Goal: Transaction & Acquisition: Register for event/course

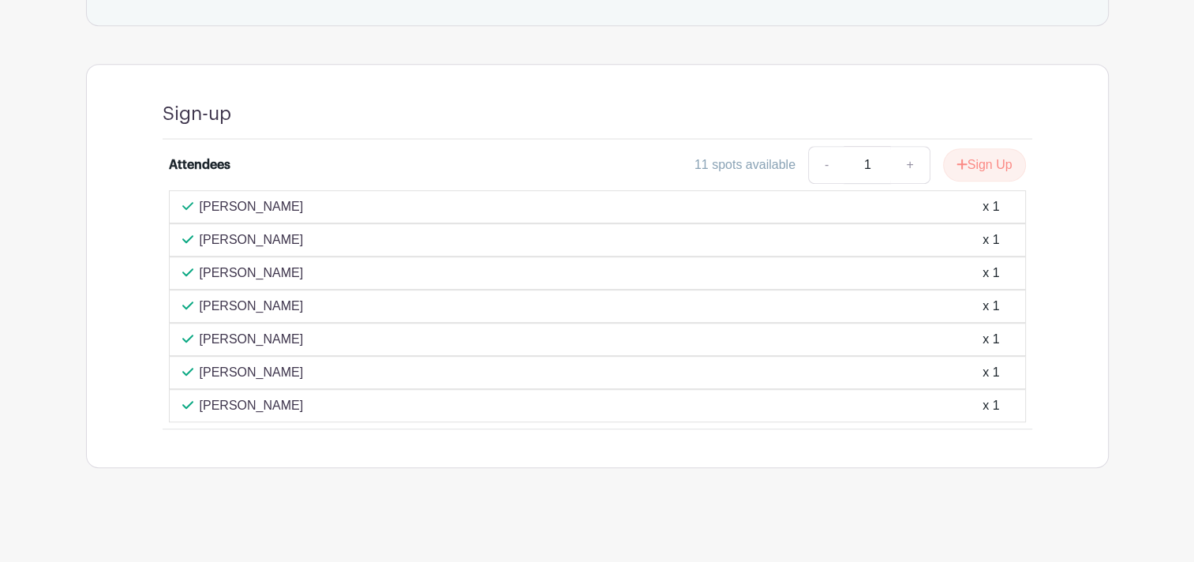
scroll to position [759, 0]
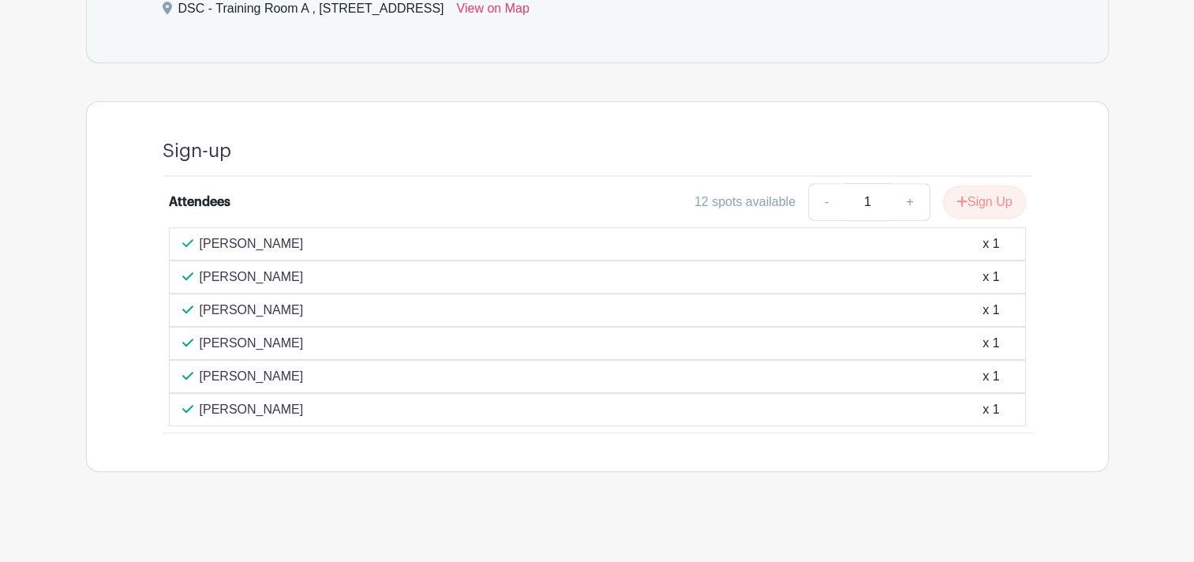
scroll to position [759, 0]
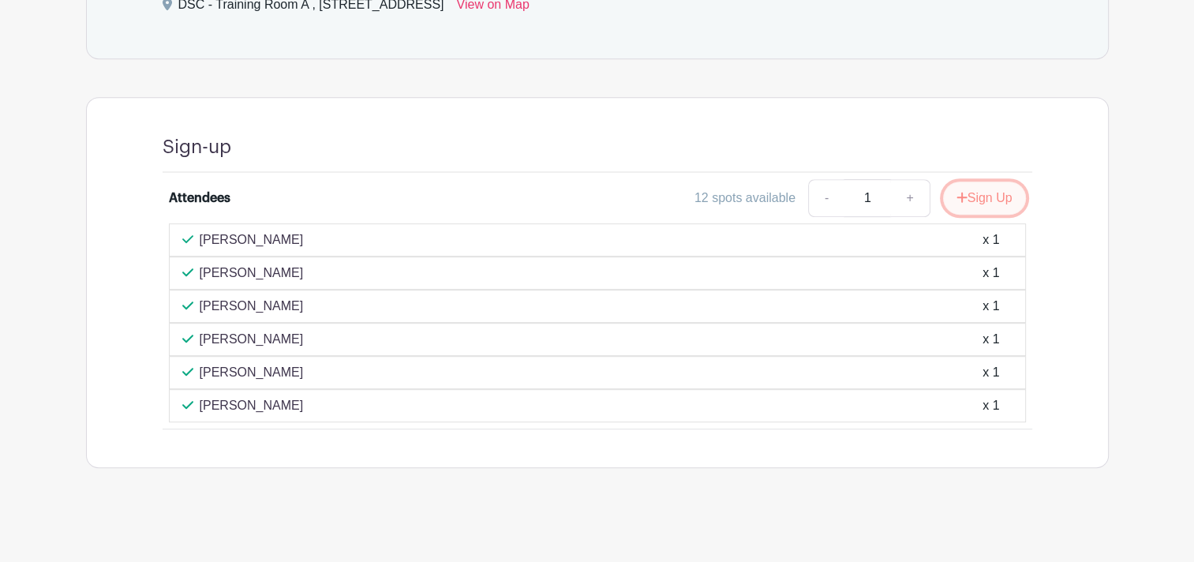
click at [1007, 196] on button "Sign Up" at bounding box center [984, 197] width 83 height 33
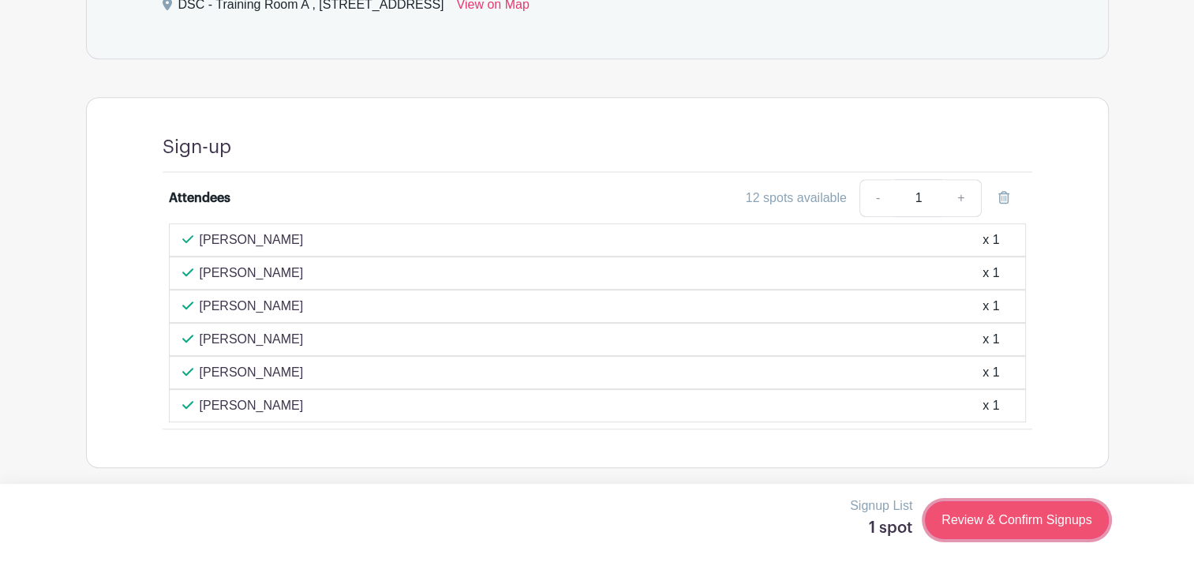
click at [1000, 511] on link "Review & Confirm Signups" at bounding box center [1016, 520] width 183 height 38
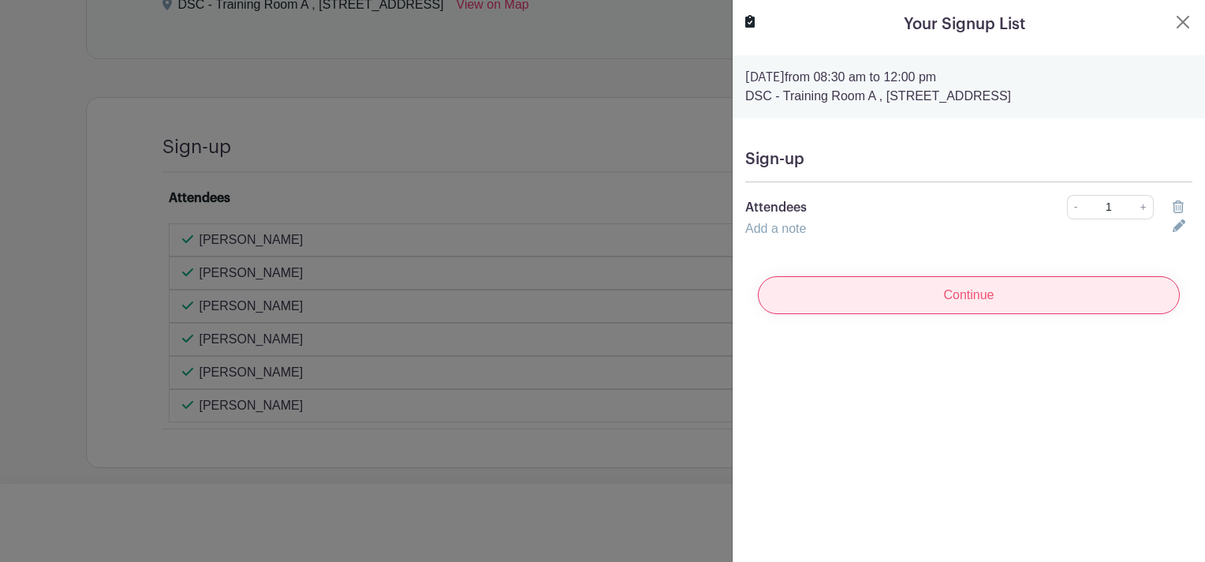
click at [928, 293] on input "Continue" at bounding box center [969, 295] width 422 height 38
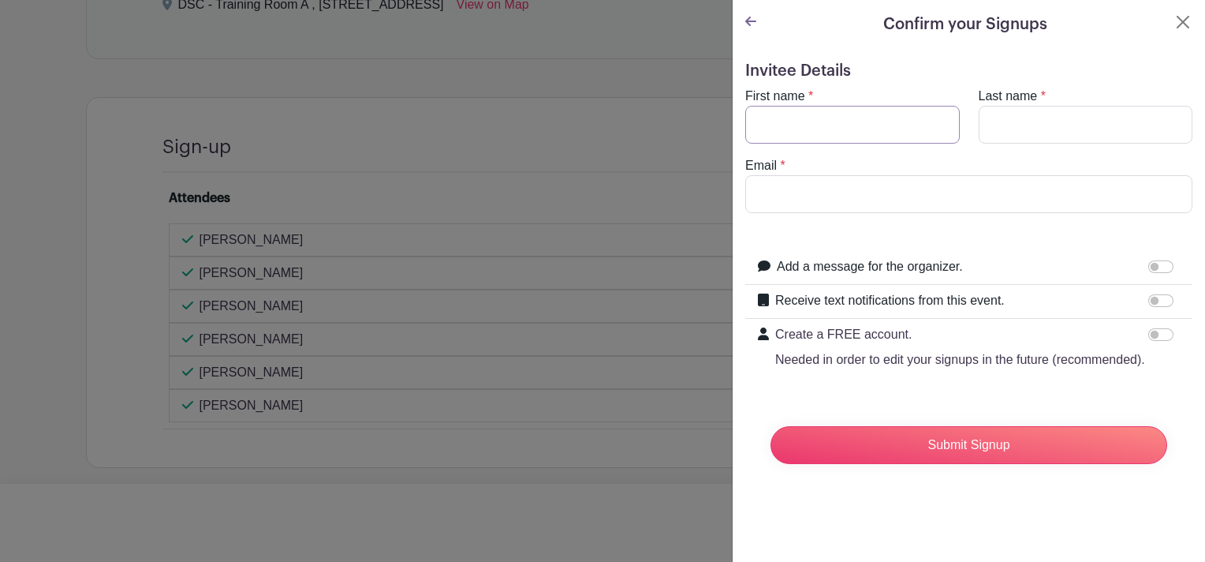
click at [833, 133] on input "First name" at bounding box center [853, 125] width 215 height 38
type input "Oscar"
type input "Carrillo"
type input "CarrilloO@aurora.il.us"
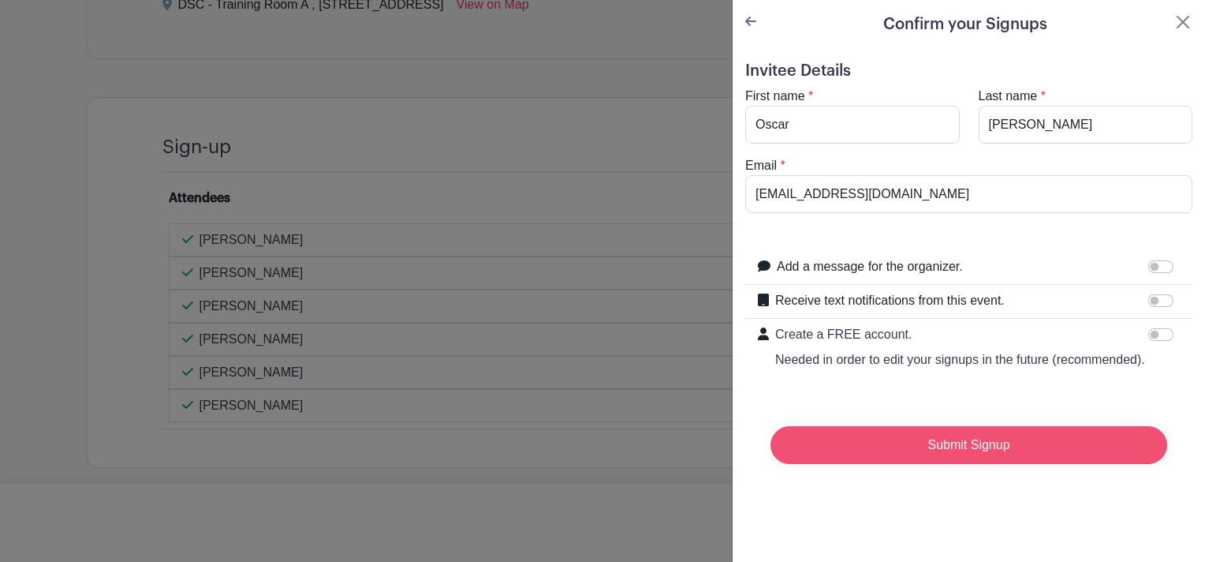
click at [966, 462] on input "Submit Signup" at bounding box center [969, 445] width 397 height 38
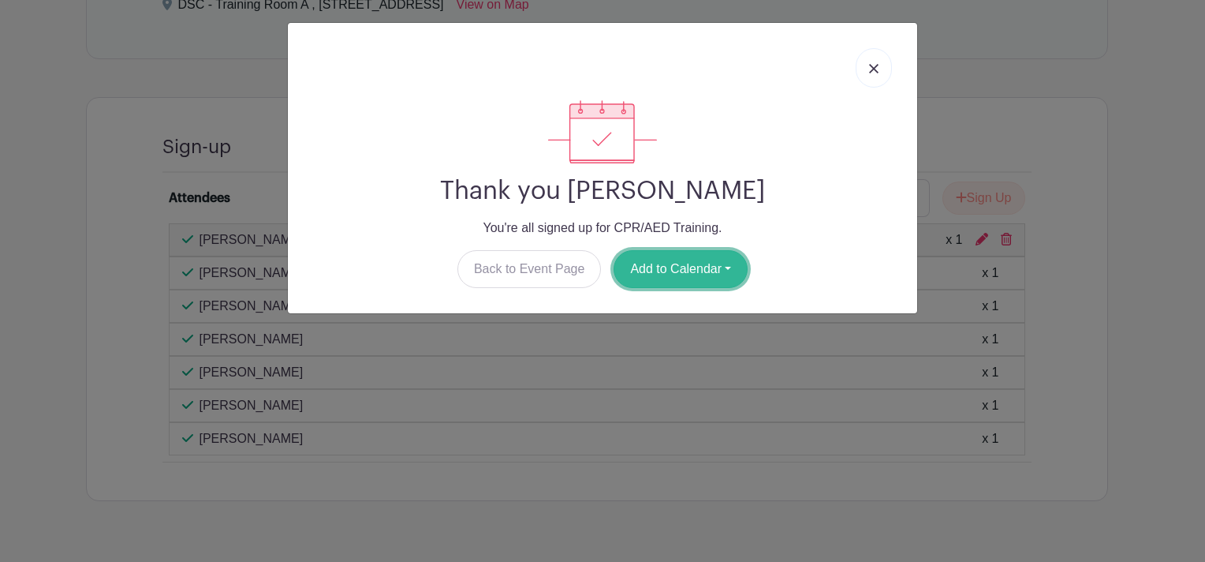
click at [665, 274] on button "Add to Calendar" at bounding box center [681, 269] width 134 height 38
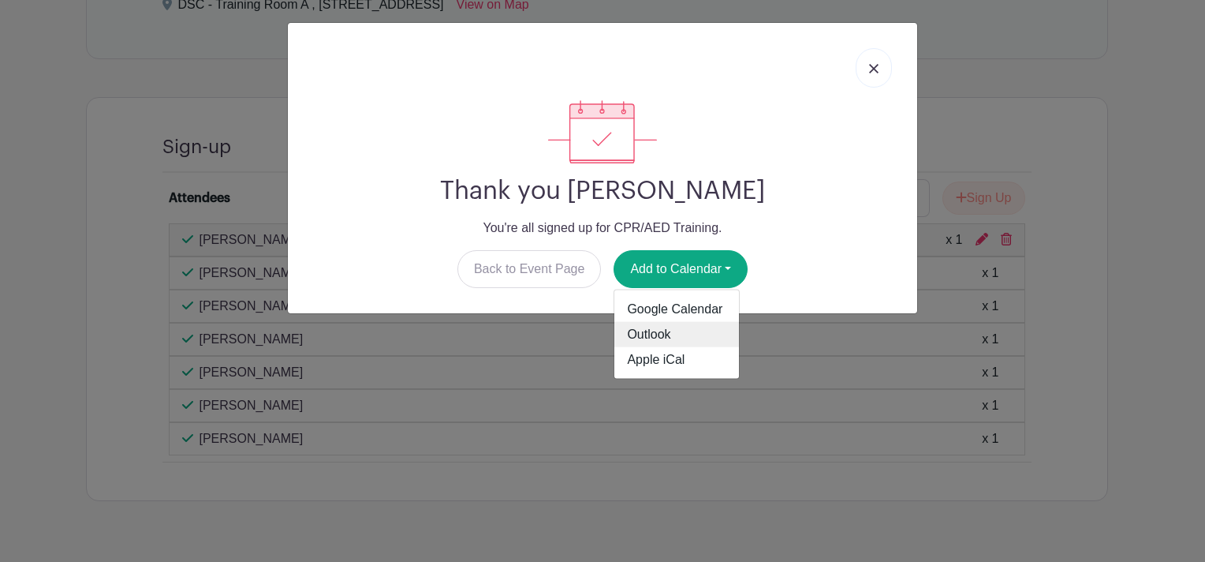
click at [682, 328] on link "Outlook" at bounding box center [677, 334] width 125 height 25
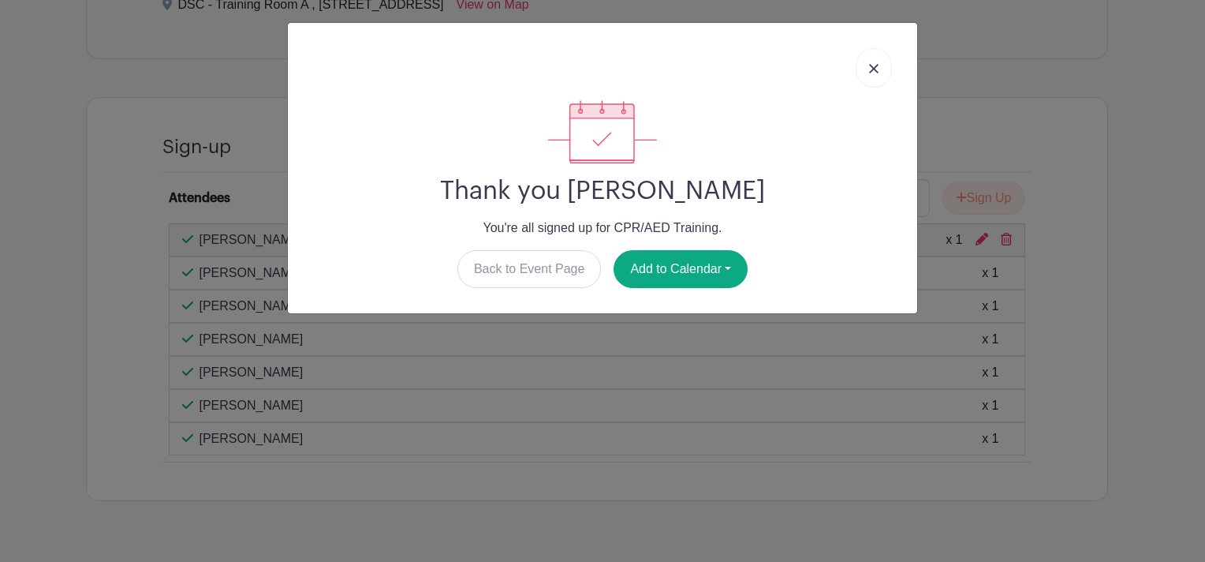
click at [653, 348] on div "Thank you Oscar Carrillo You're all signed up for CPR/AED Training. Back to Eve…" at bounding box center [602, 281] width 1205 height 562
